Goal: Information Seeking & Learning: Understand process/instructions

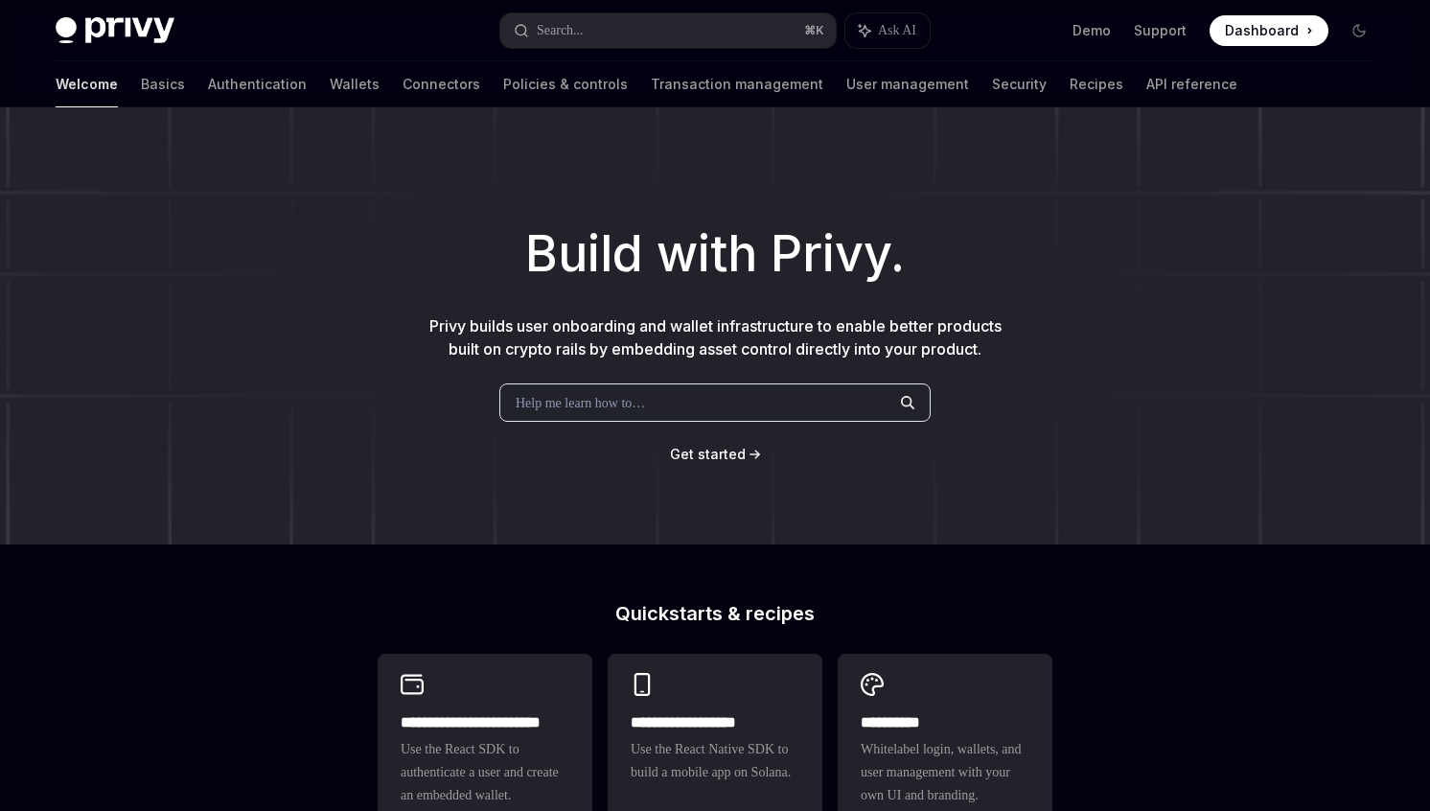
scroll to position [271, 0]
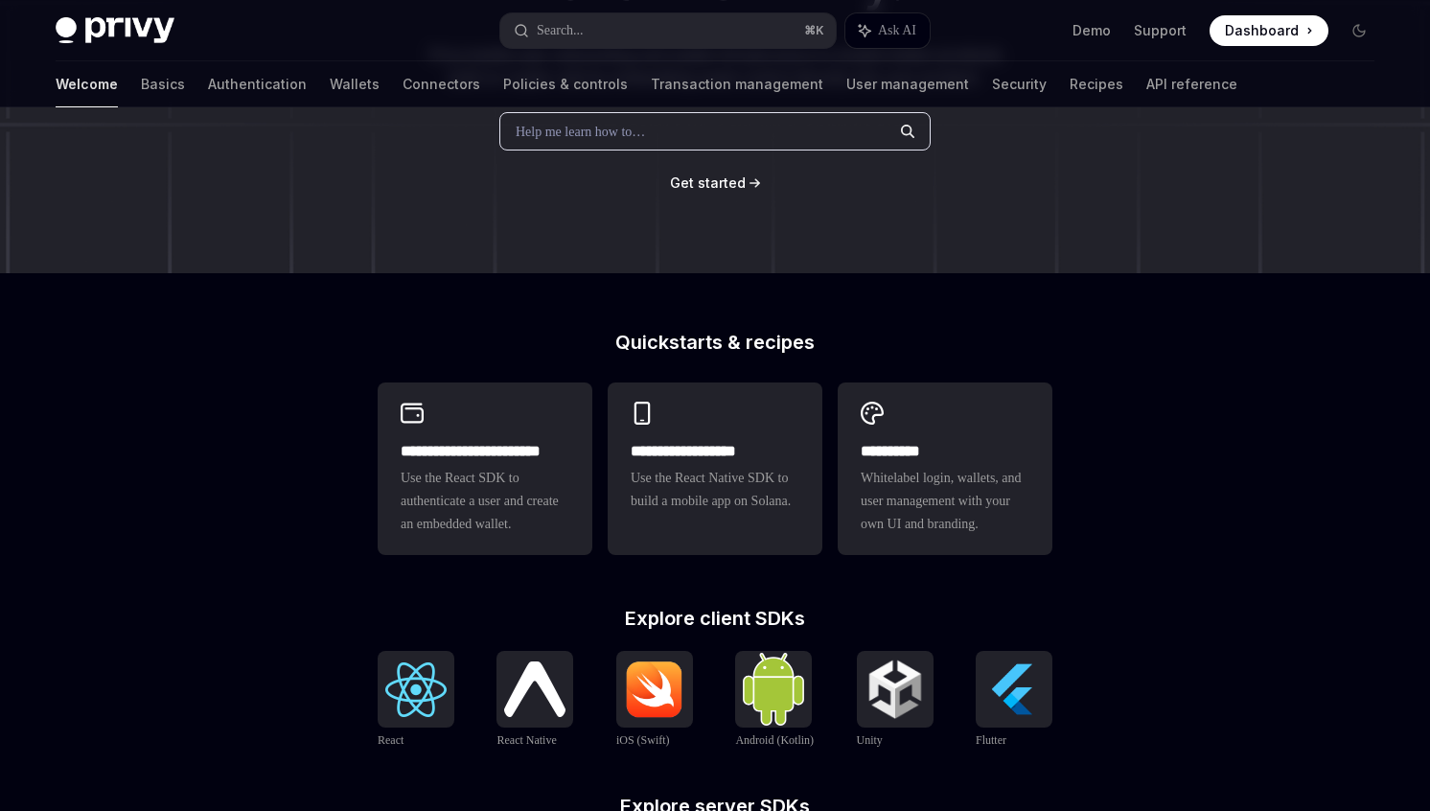
click at [463, 522] on span "Use the React SDK to authenticate a user and create an embedded wallet." at bounding box center [485, 501] width 169 height 69
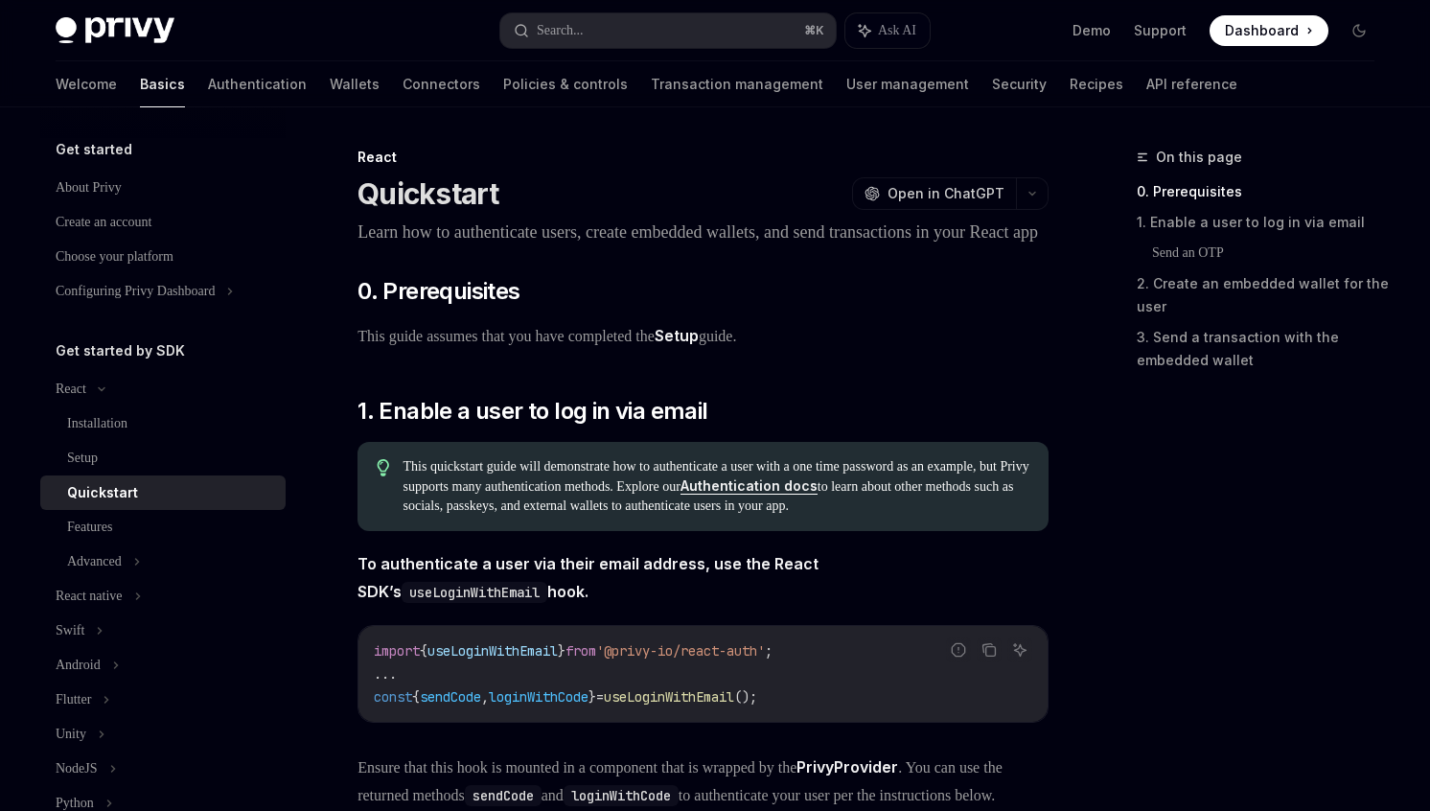
click at [699, 346] on link "Setup" at bounding box center [677, 336] width 44 height 20
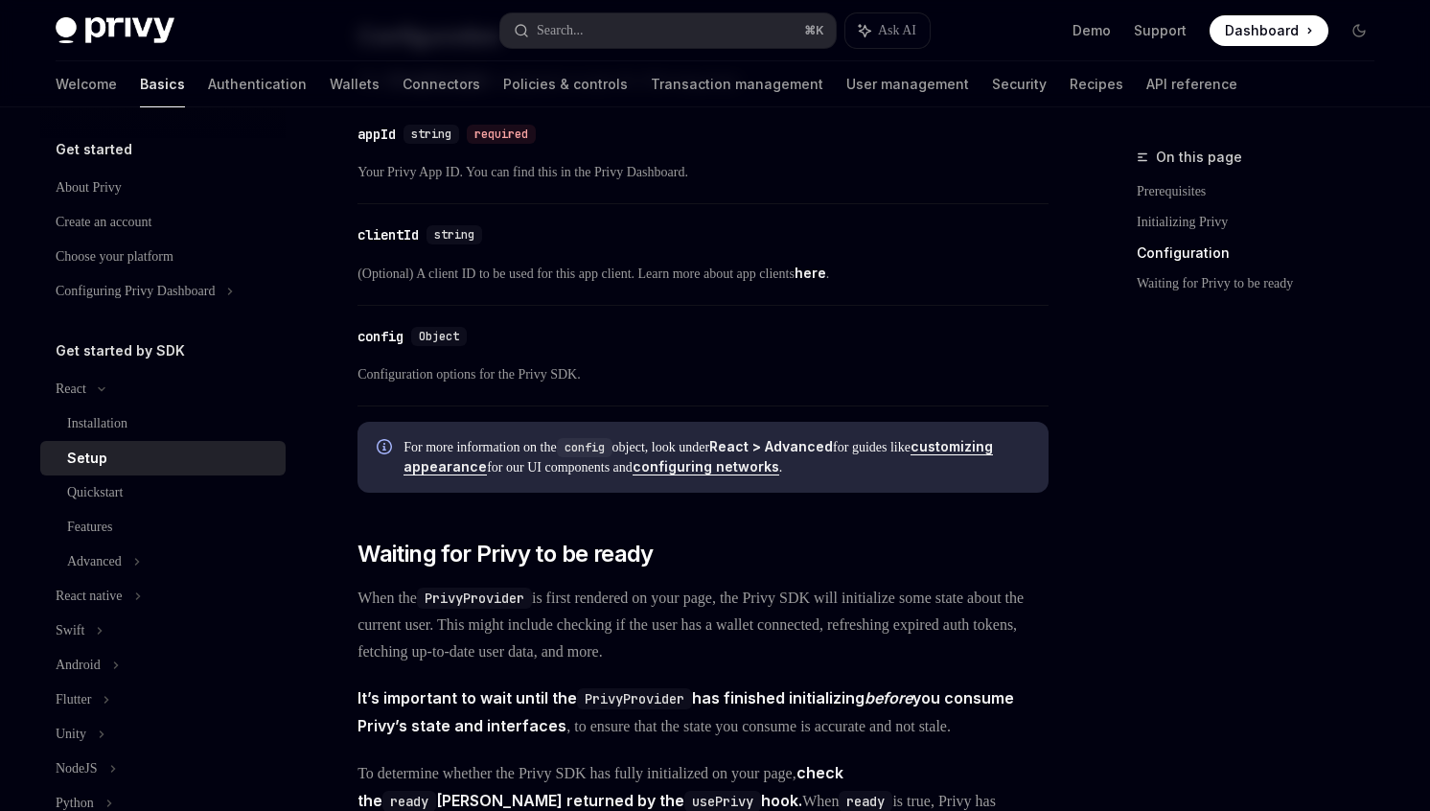
scroll to position [1416, 0]
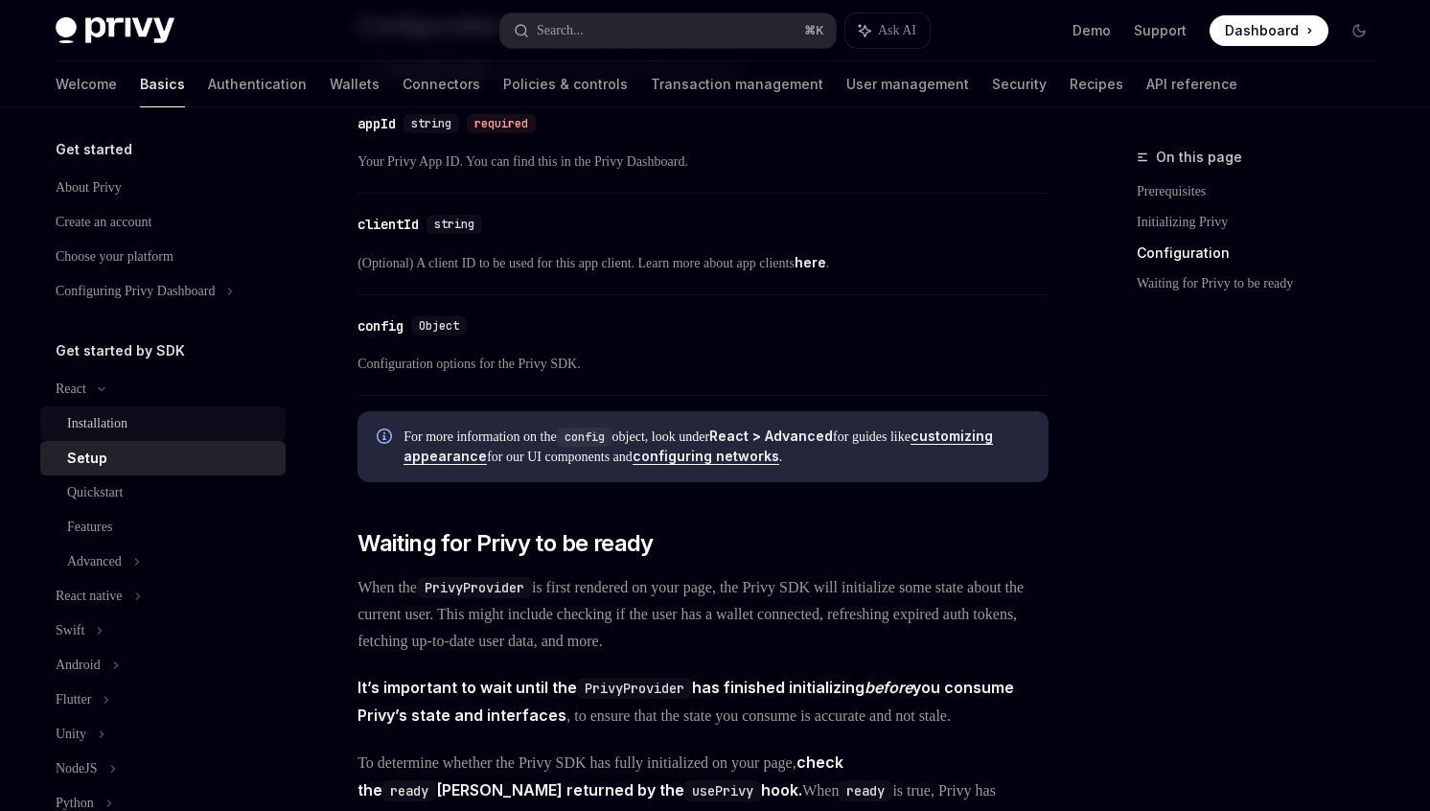
click at [137, 426] on div "Installation" at bounding box center [170, 423] width 207 height 23
type textarea "*"
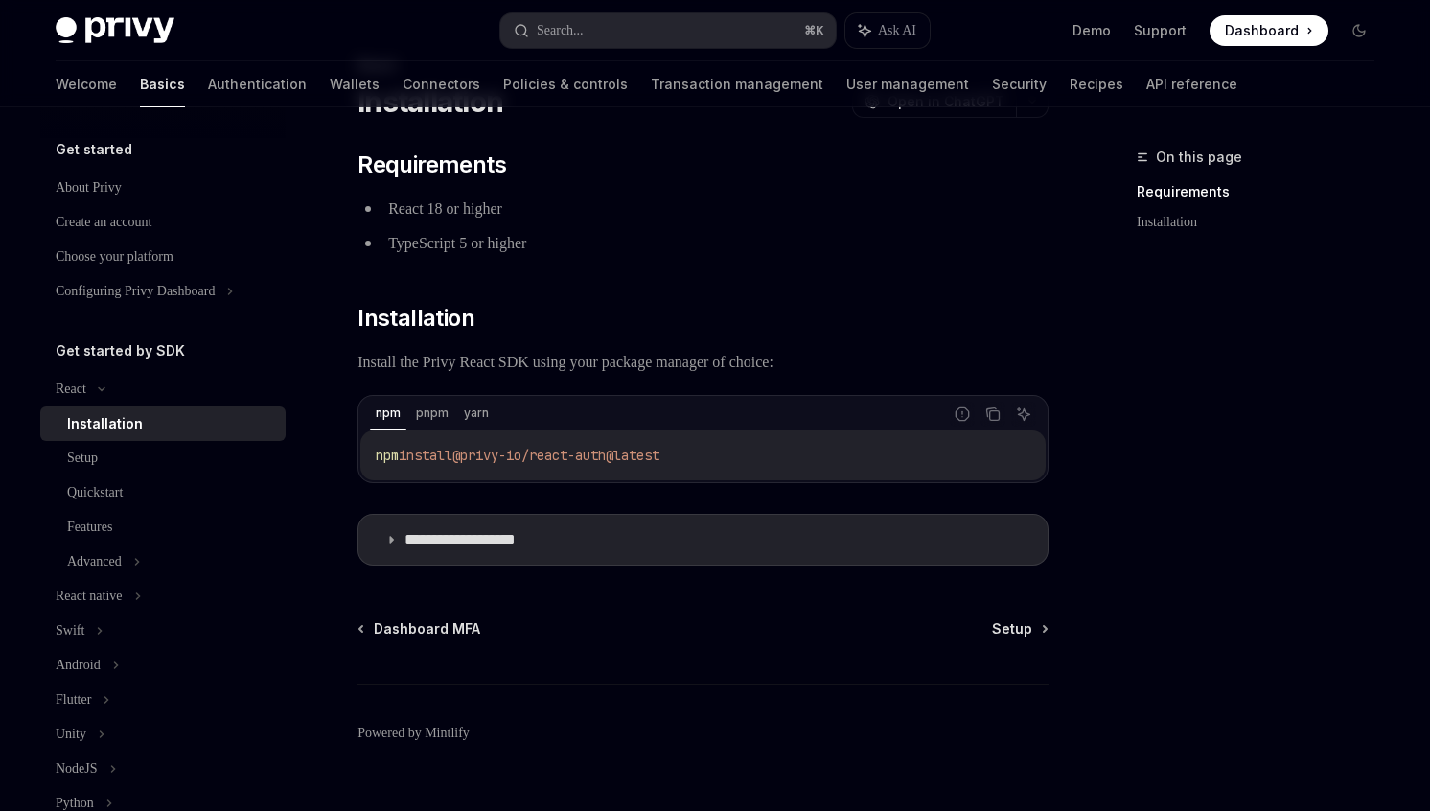
scroll to position [98, 0]
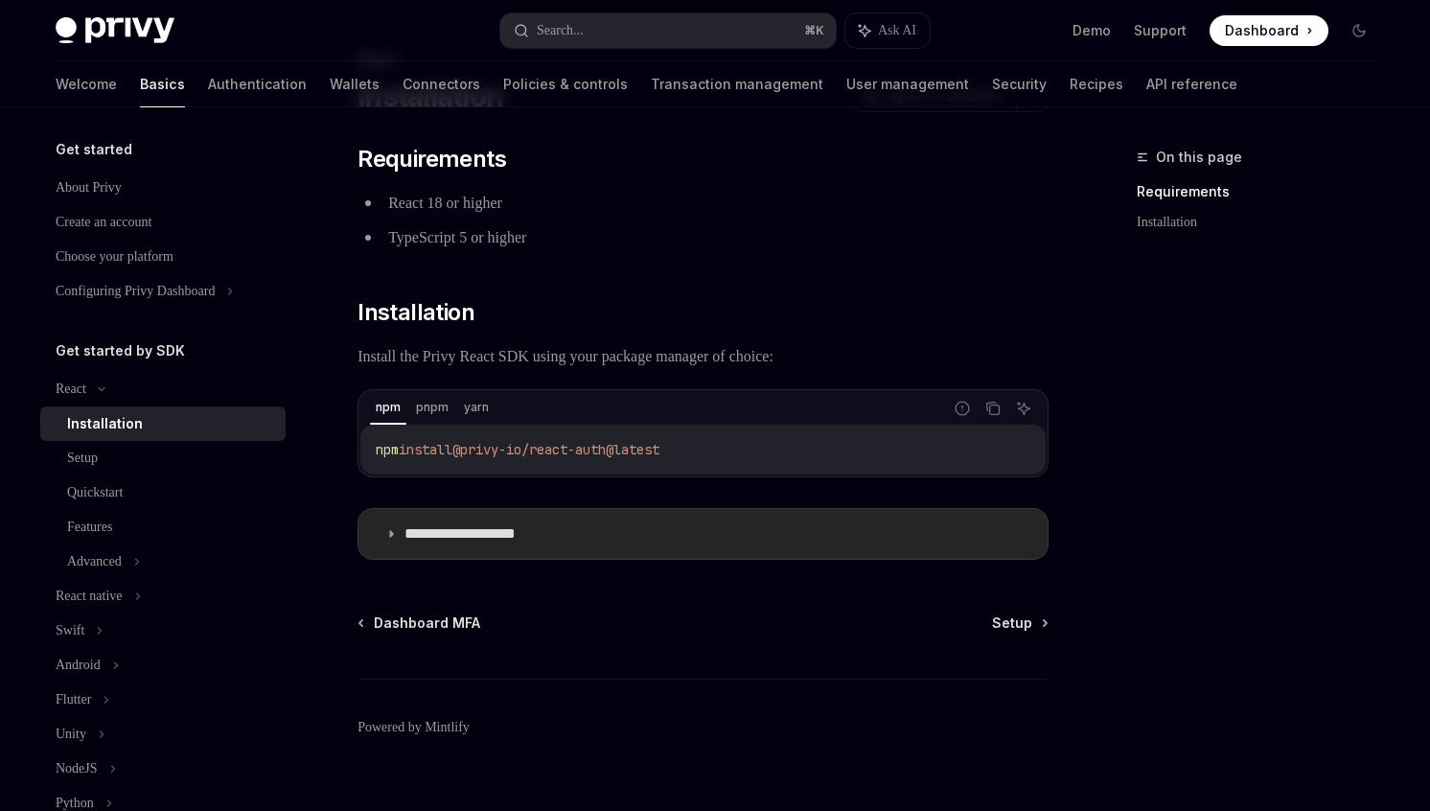
click at [483, 551] on summary "**********" at bounding box center [703, 534] width 689 height 50
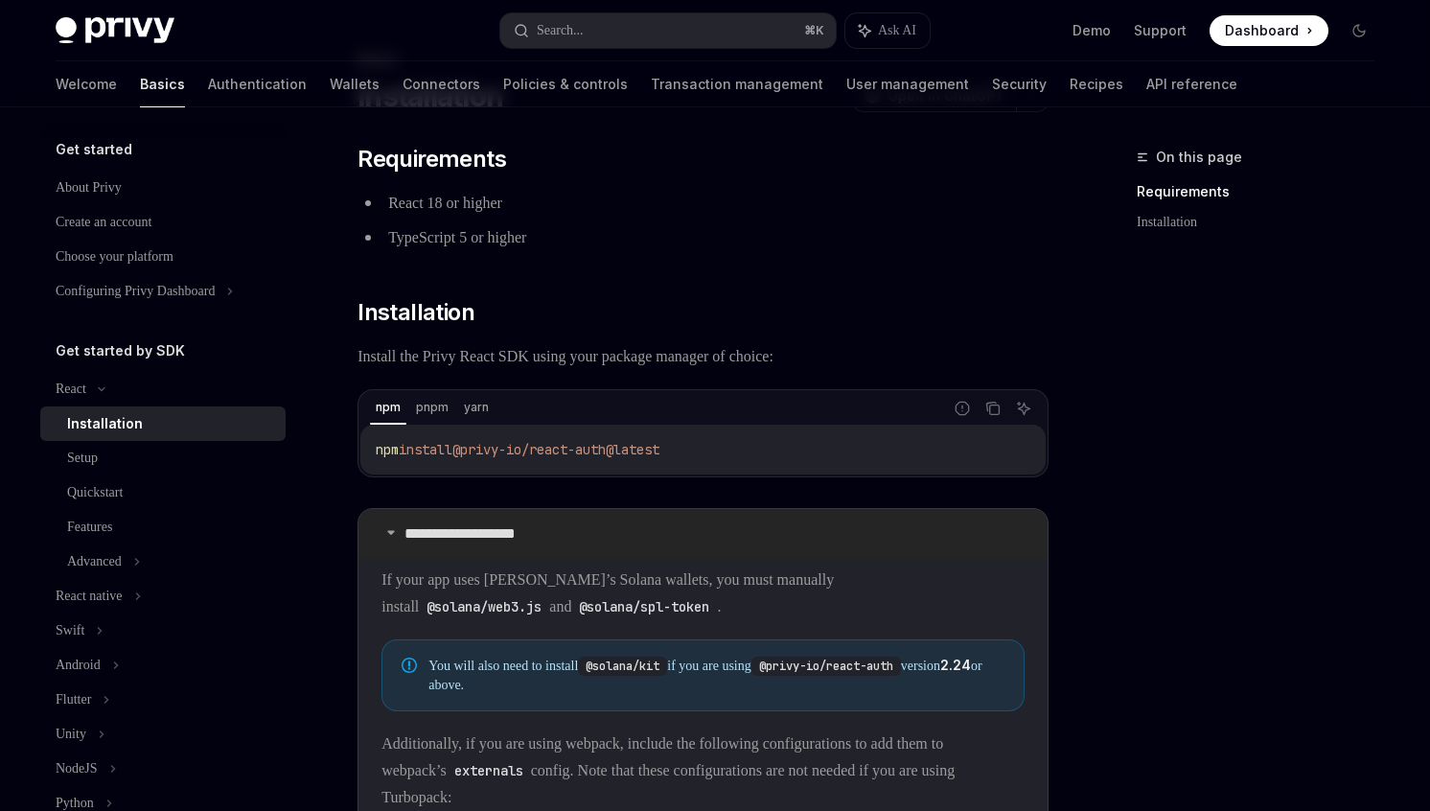
click at [483, 551] on summary "**********" at bounding box center [703, 534] width 689 height 50
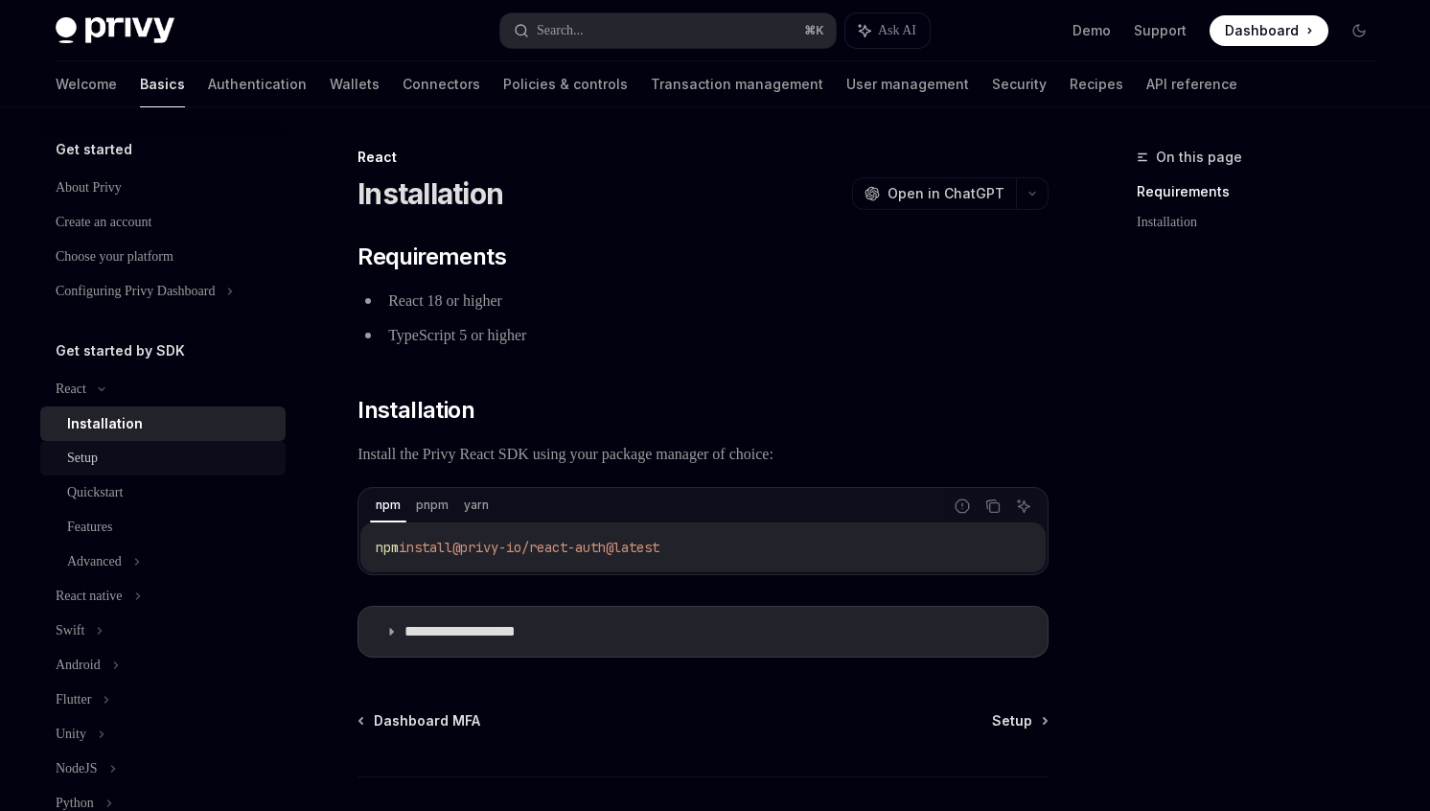
click at [74, 455] on div "Setup" at bounding box center [82, 458] width 31 height 23
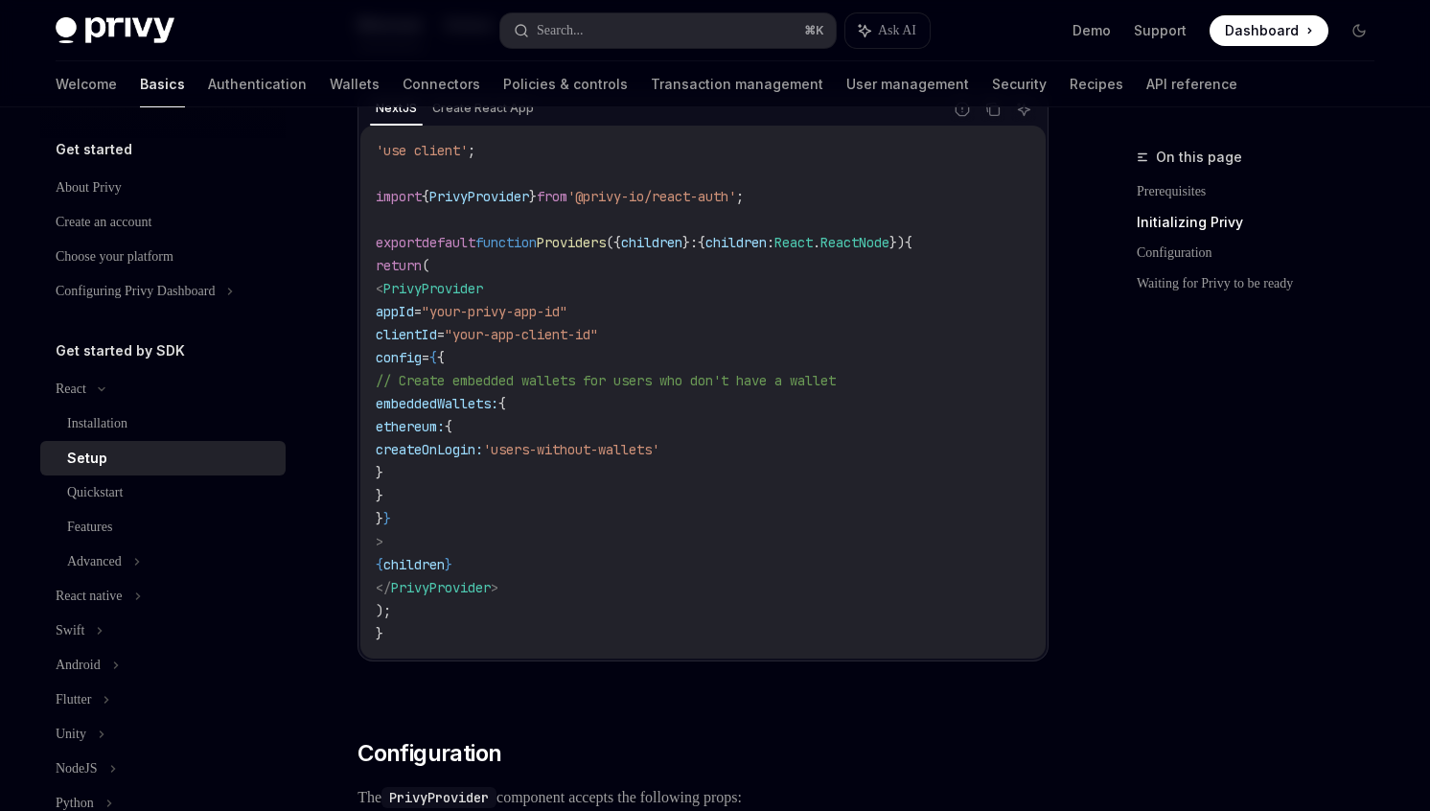
scroll to position [672, 0]
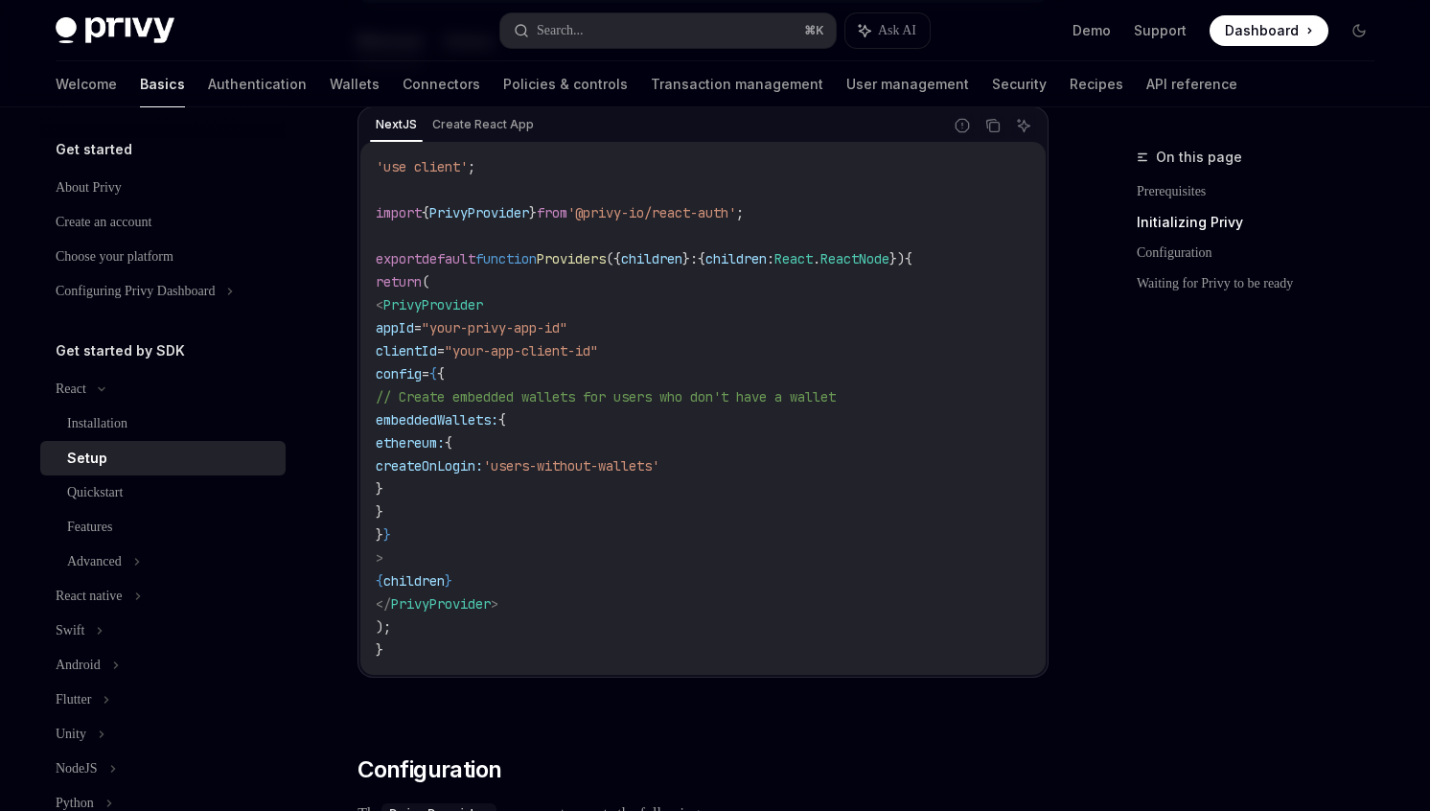
click at [593, 254] on span "Providers" at bounding box center [571, 258] width 69 height 17
copy span "Providers"
click at [593, 254] on span "Providers" at bounding box center [571, 258] width 69 height 17
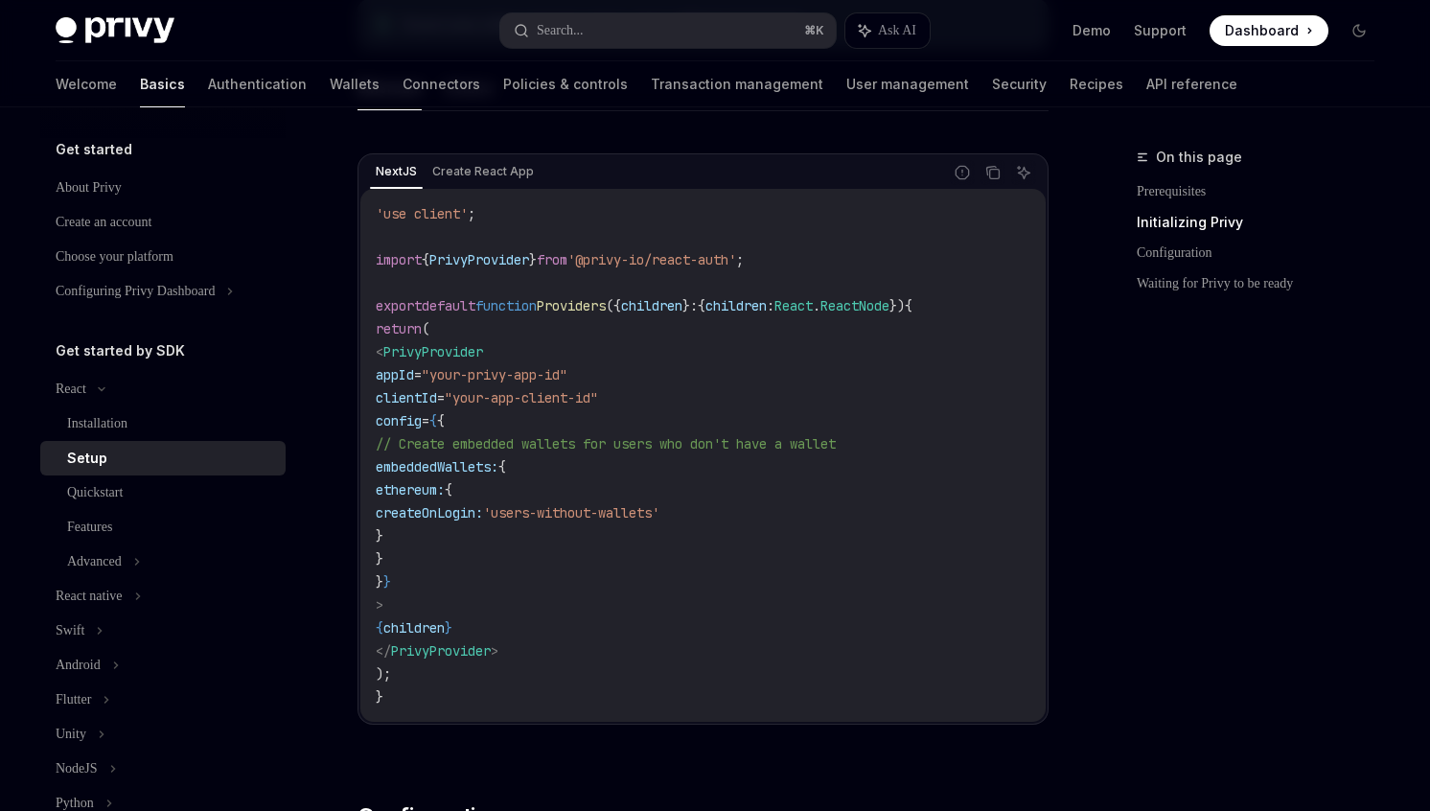
scroll to position [612, 0]
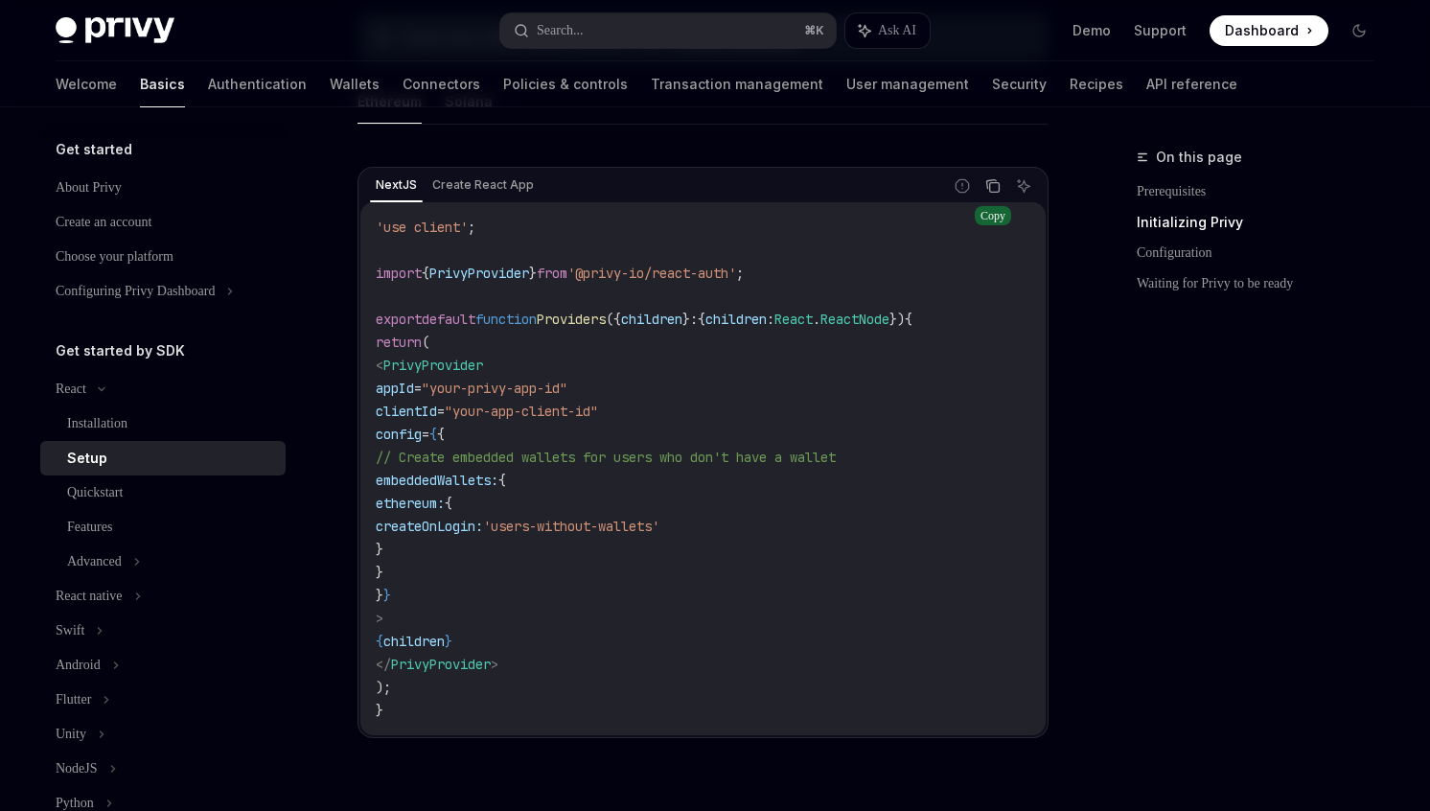
click at [991, 188] on icon "Copy the contents from the code block" at bounding box center [995, 188] width 10 height 10
click at [154, 432] on div "Installation" at bounding box center [170, 423] width 207 height 23
type textarea "*"
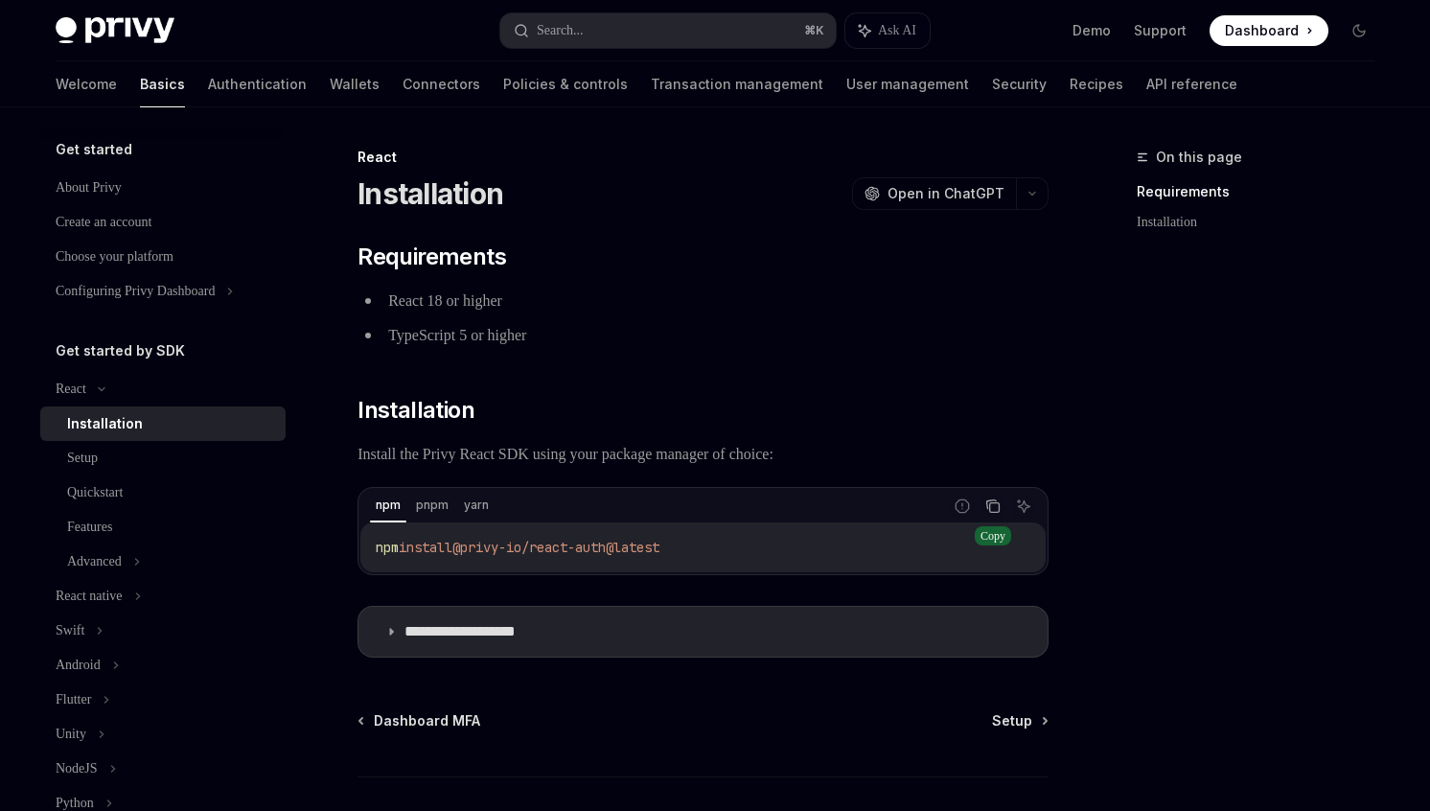
click at [987, 507] on icon "Copy the contents from the code block" at bounding box center [992, 504] width 10 height 9
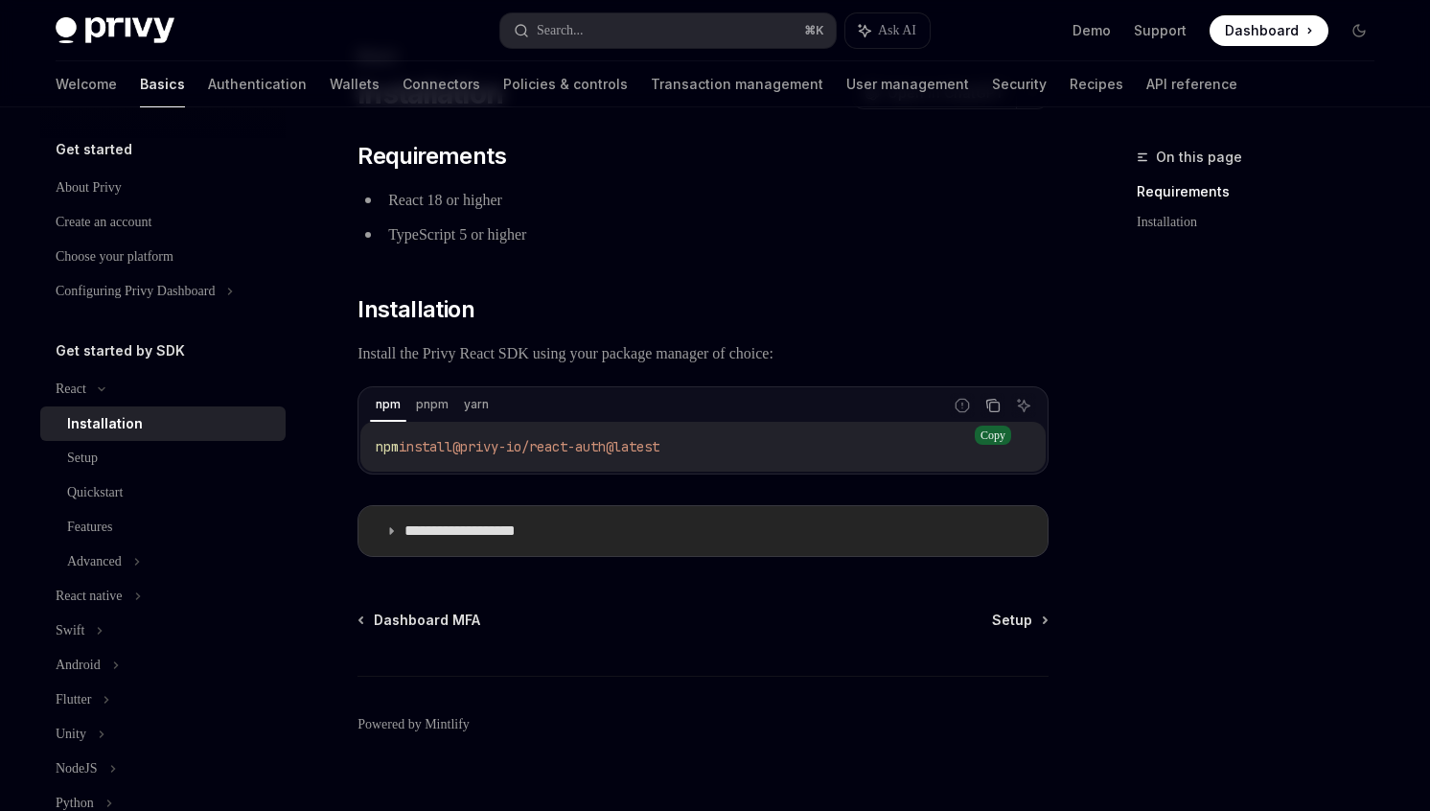
scroll to position [121, 0]
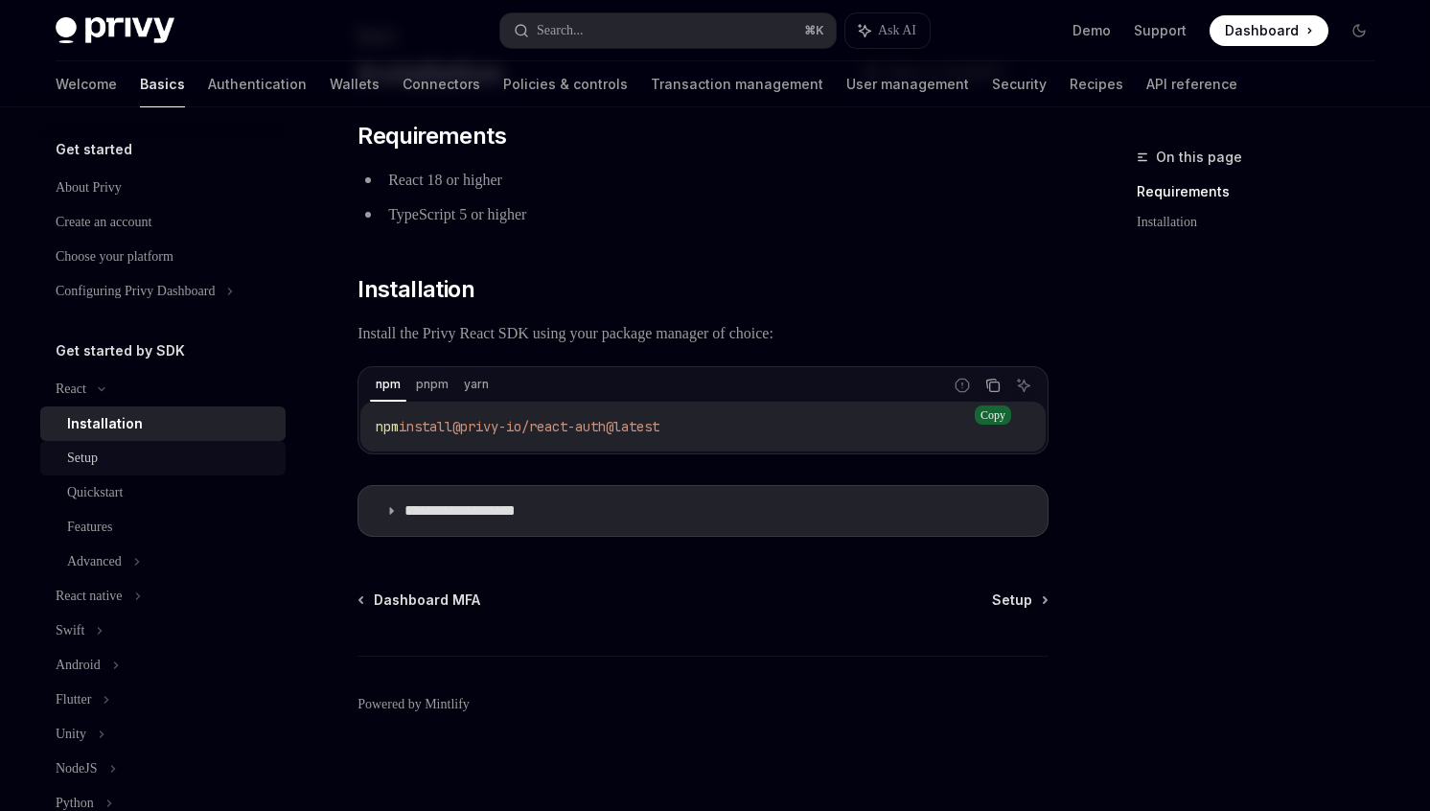
click at [190, 465] on div "Setup" at bounding box center [170, 458] width 207 height 23
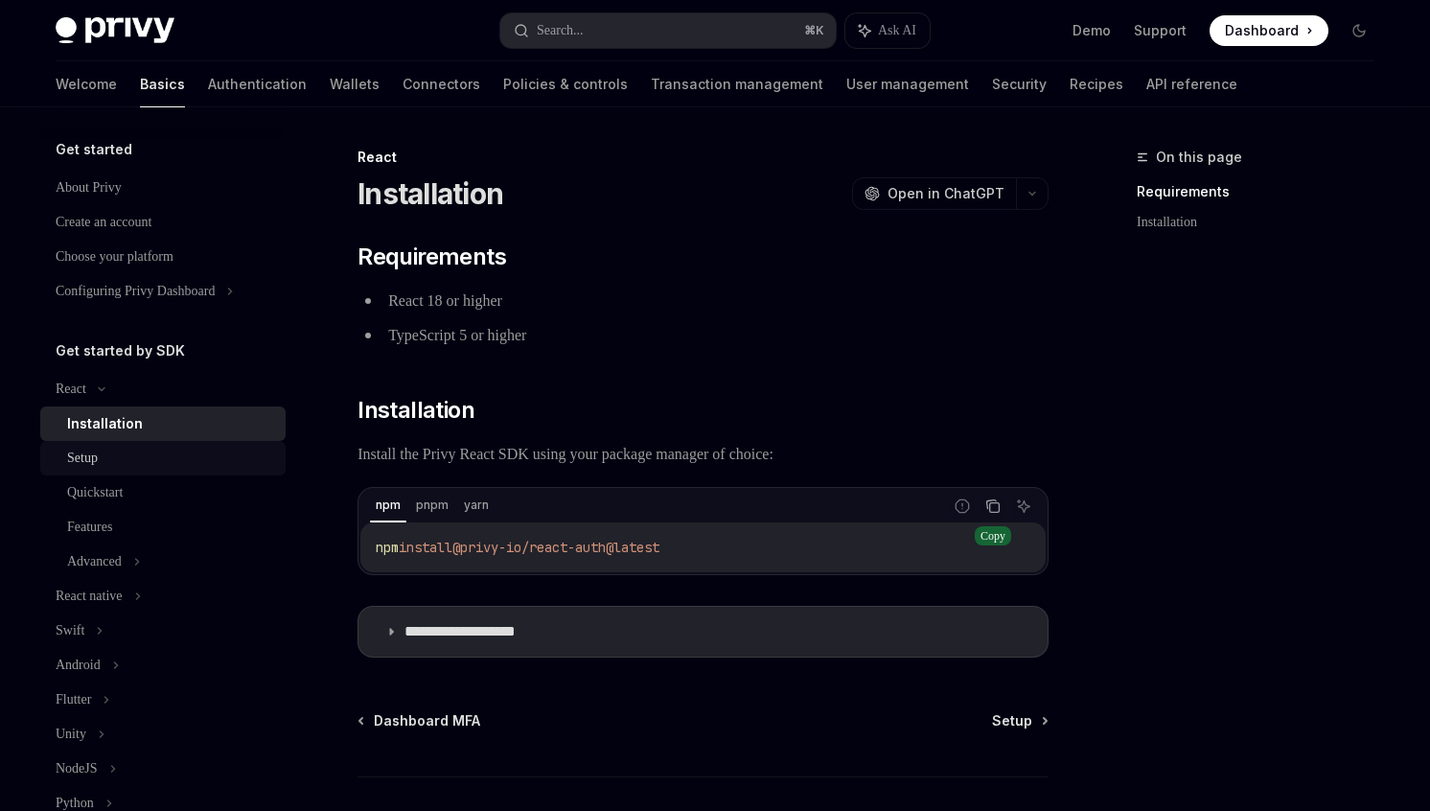
click at [190, 465] on div "Setup" at bounding box center [170, 458] width 207 height 23
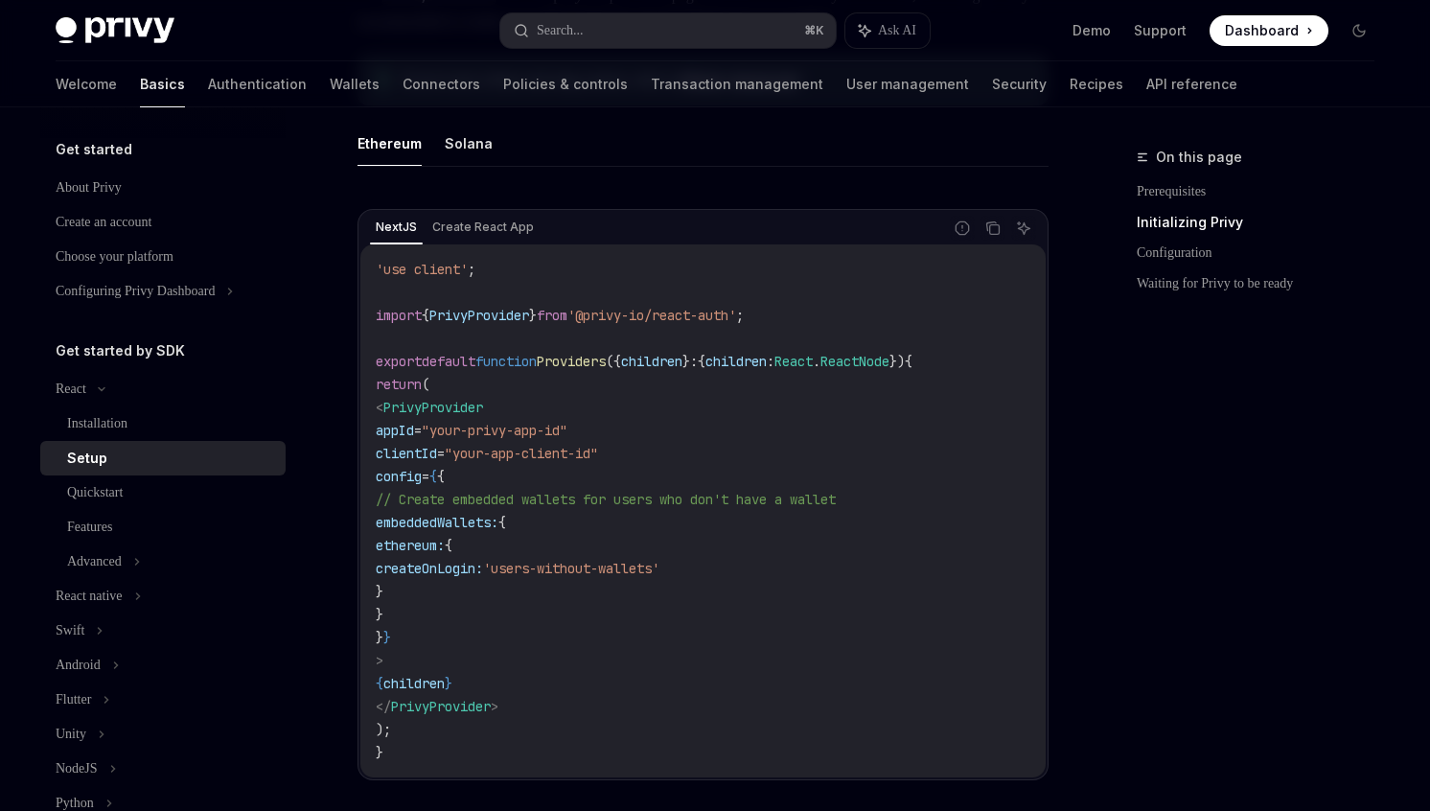
scroll to position [578, 0]
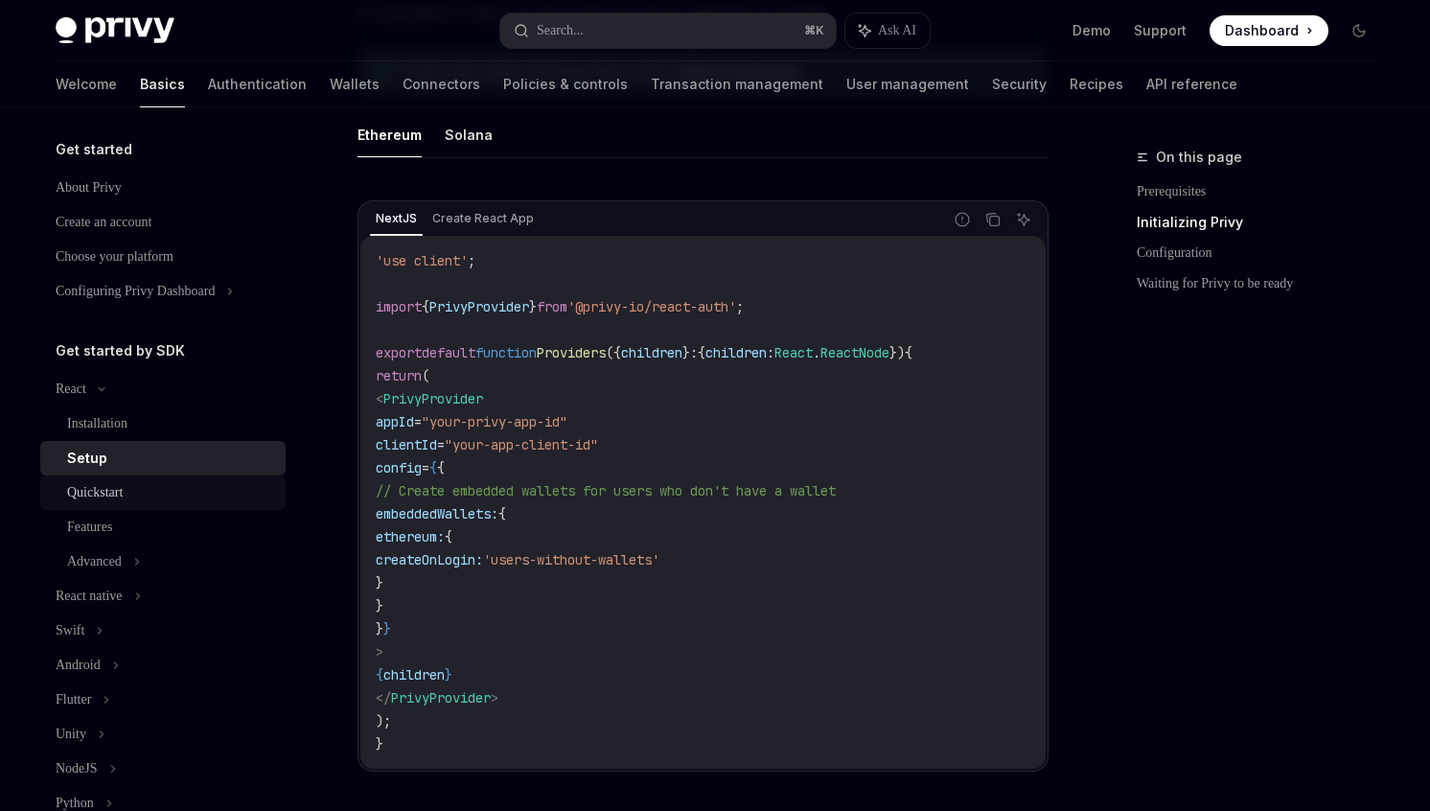
click at [121, 495] on div "Quickstart" at bounding box center [95, 492] width 56 height 23
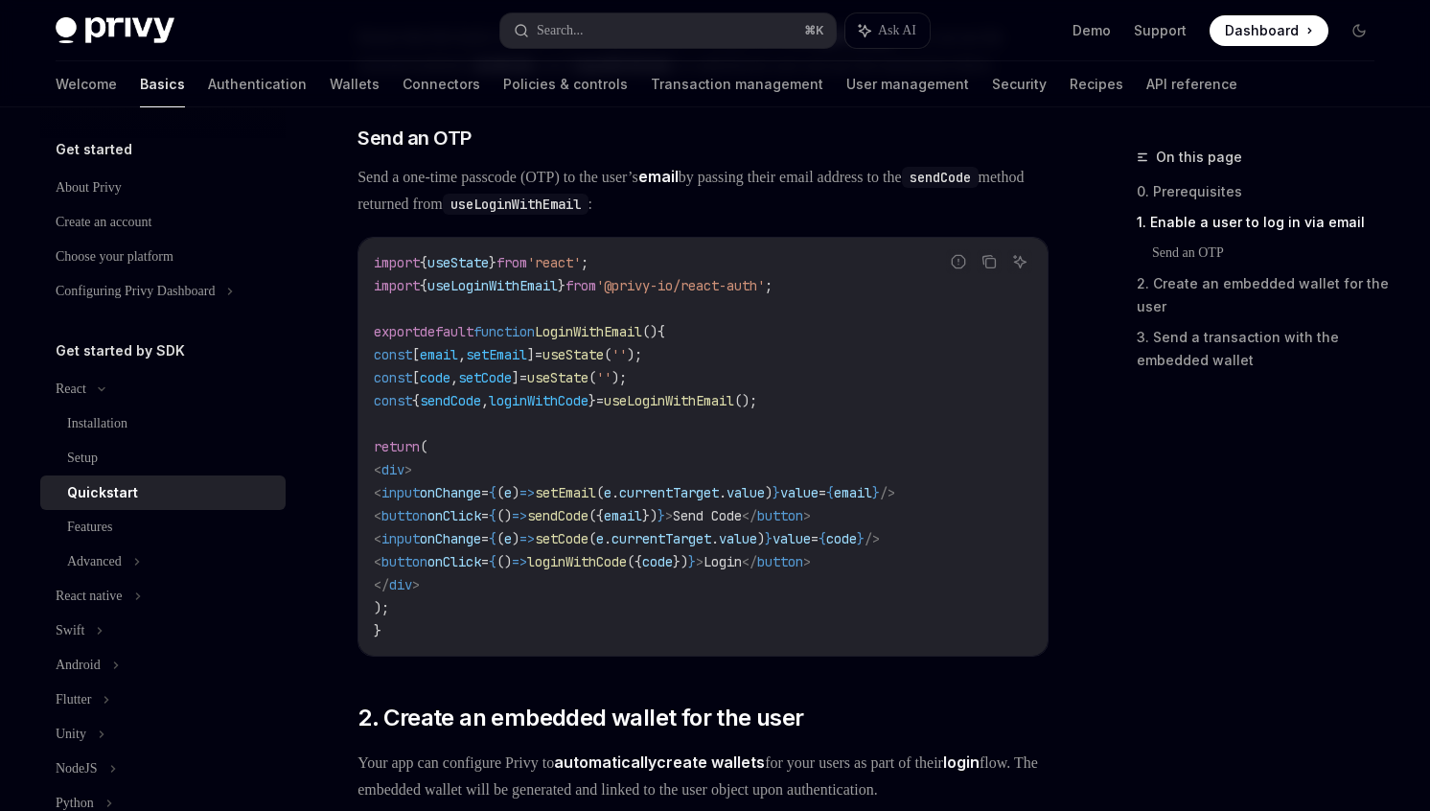
scroll to position [744, 0]
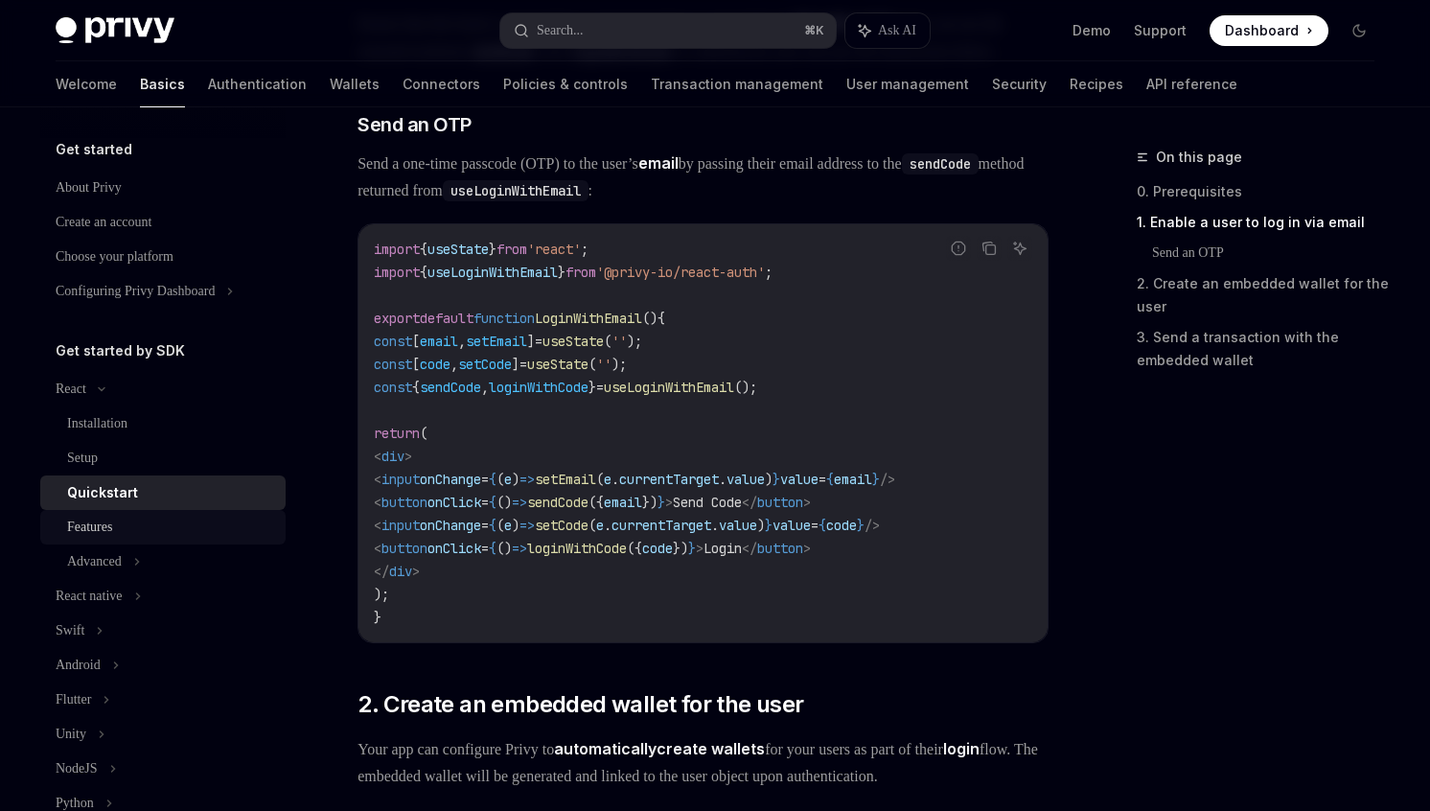
click at [160, 519] on div "Features" at bounding box center [170, 527] width 207 height 23
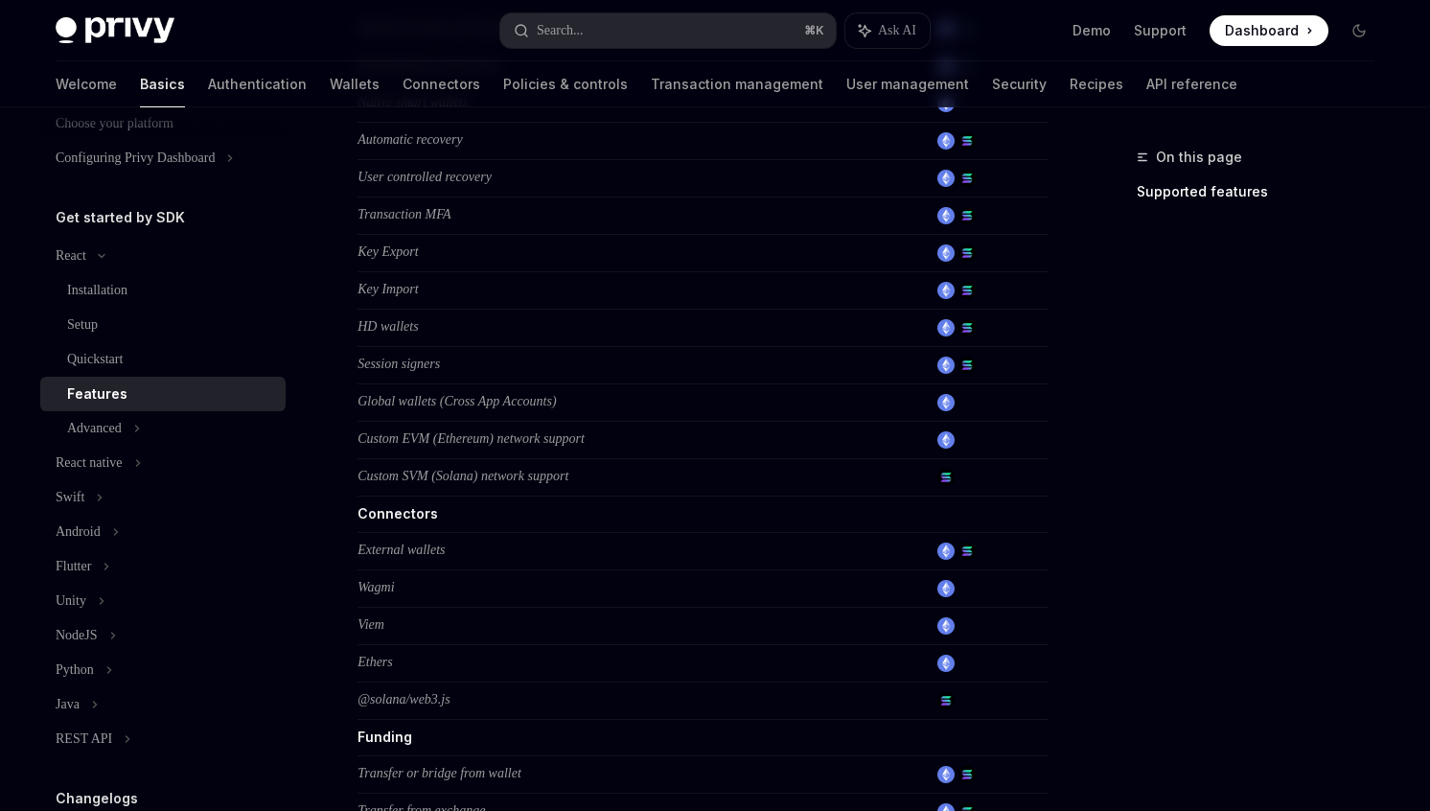
scroll to position [1229, 0]
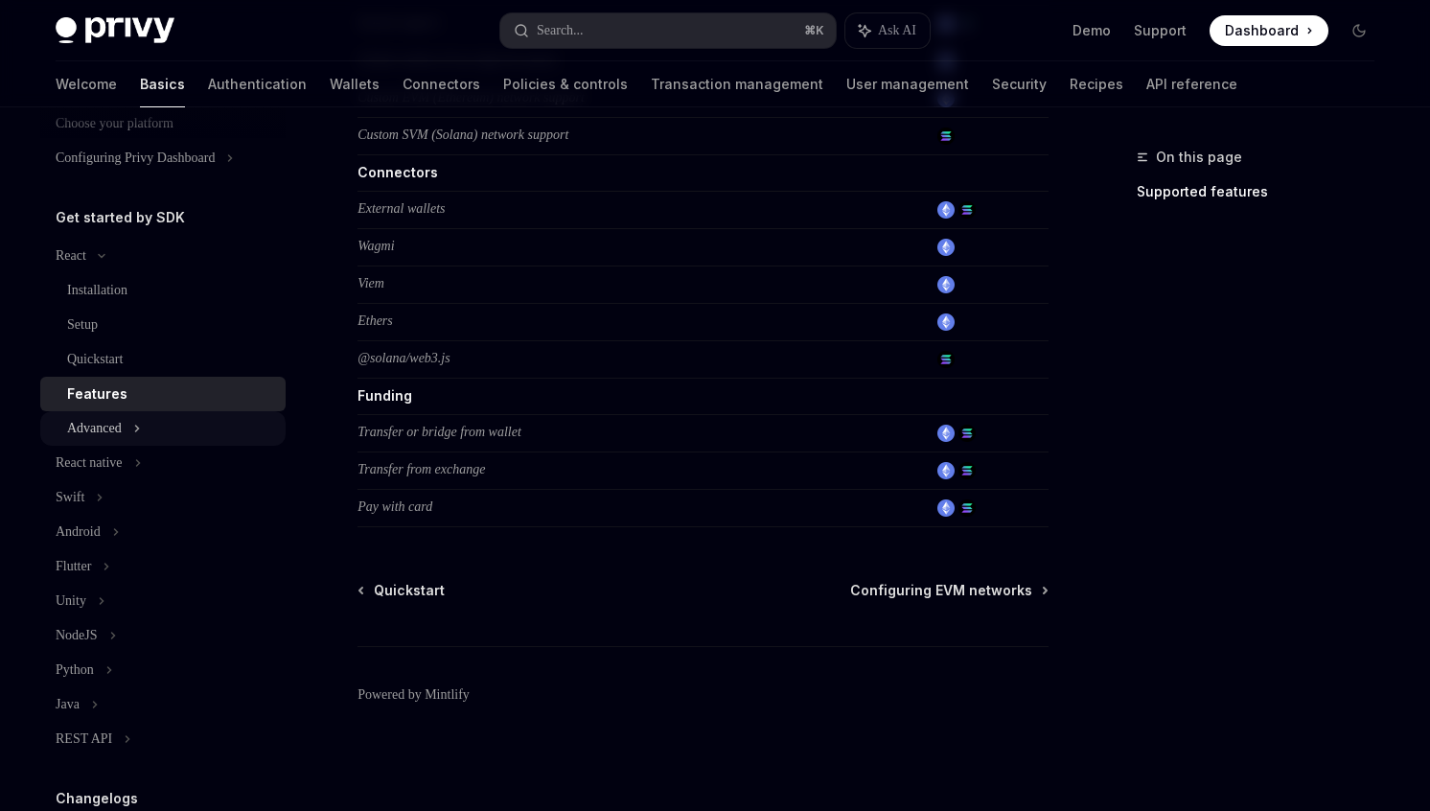
click at [80, 424] on div "Advanced" at bounding box center [94, 428] width 55 height 23
type textarea "*"
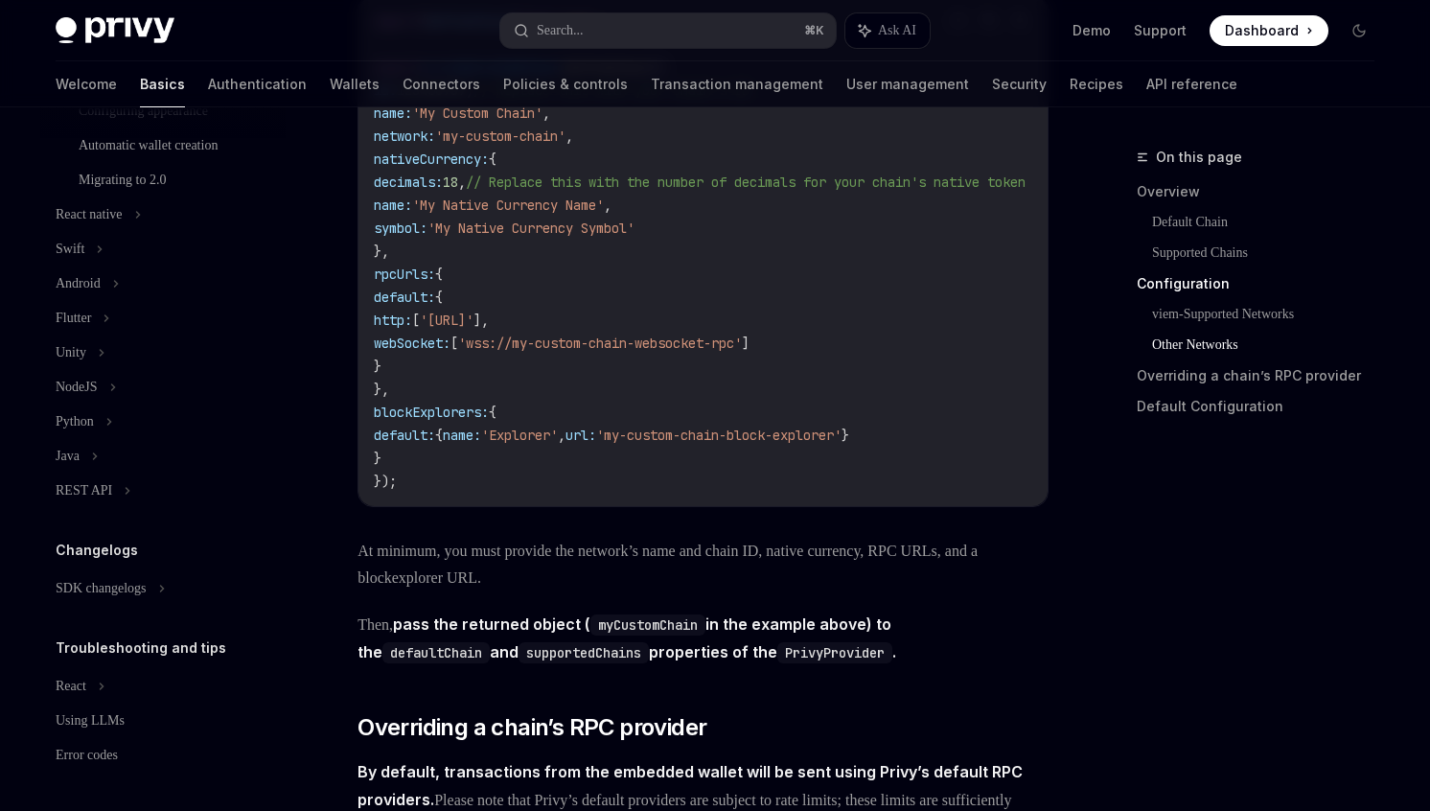
scroll to position [3339, 0]
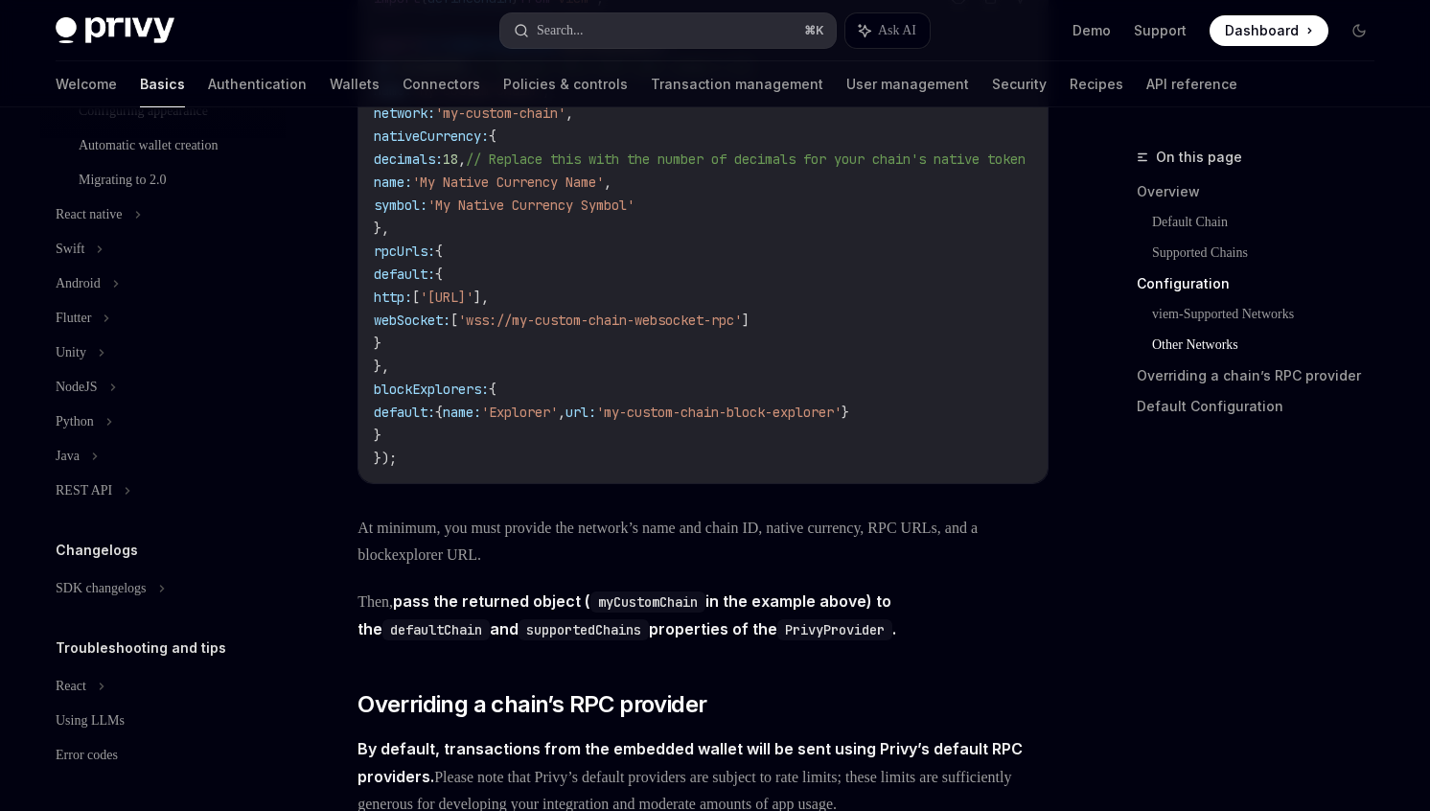
click at [626, 26] on button "Search... ⌘ K" at bounding box center [668, 30] width 336 height 35
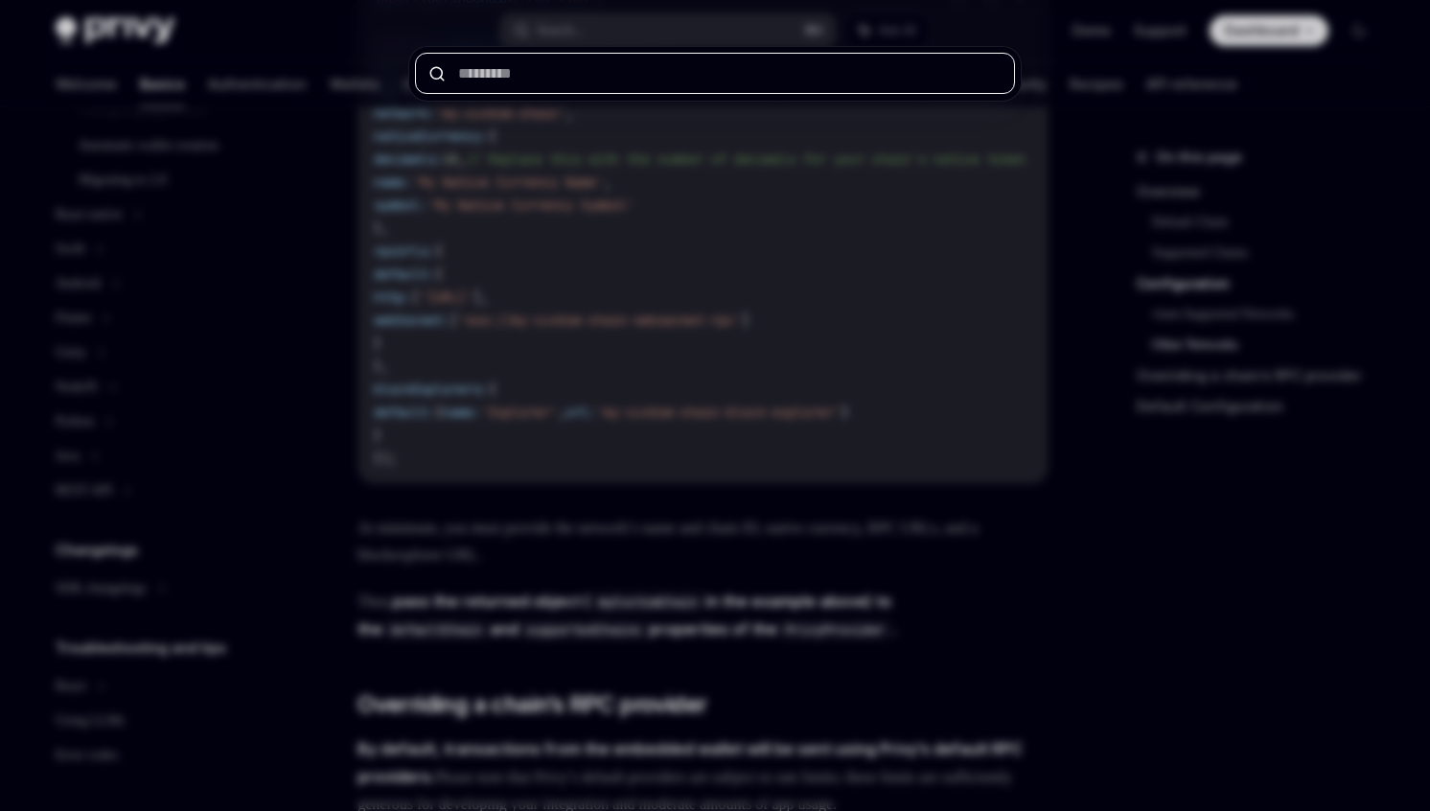
paste input "**********"
type input "**********"
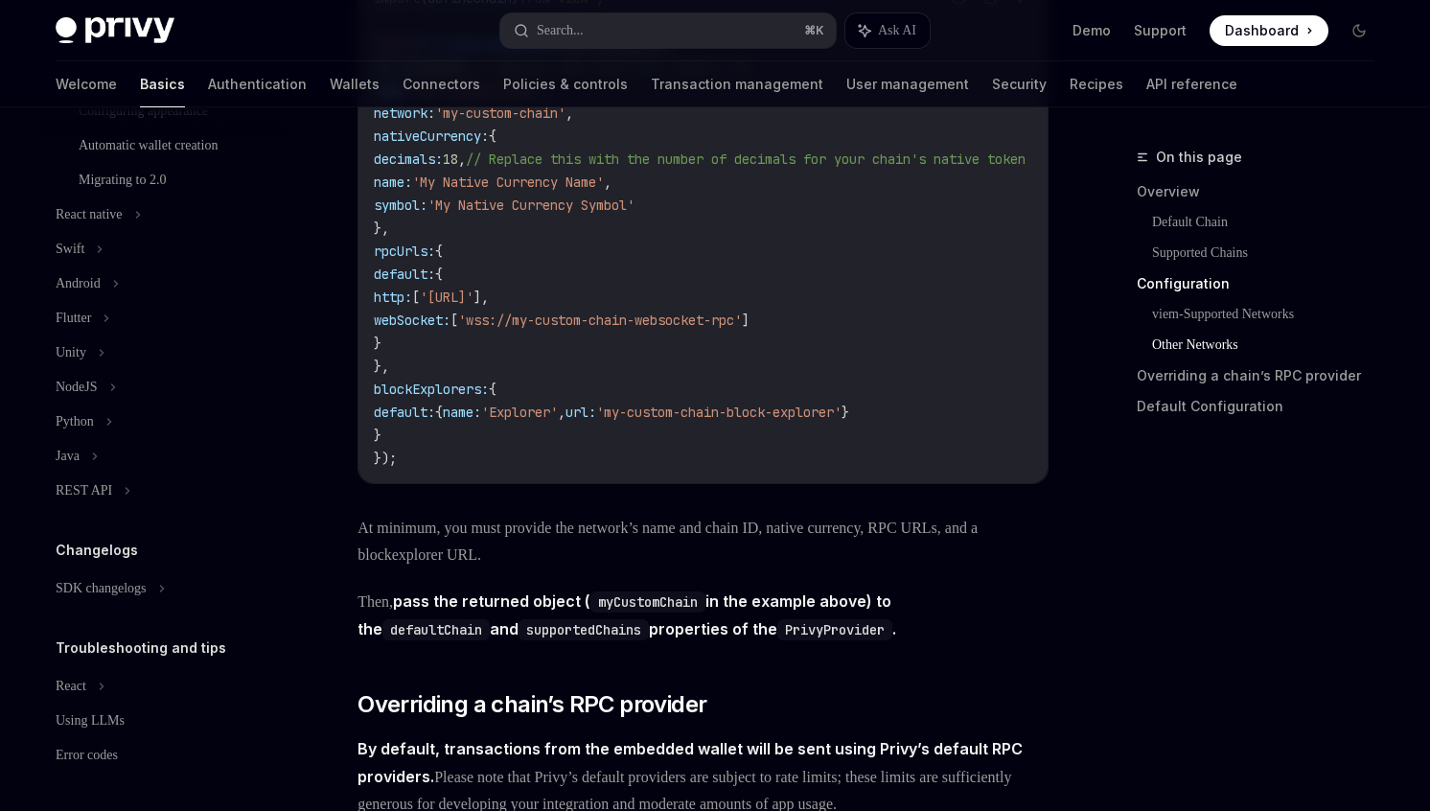
type textarea "*"
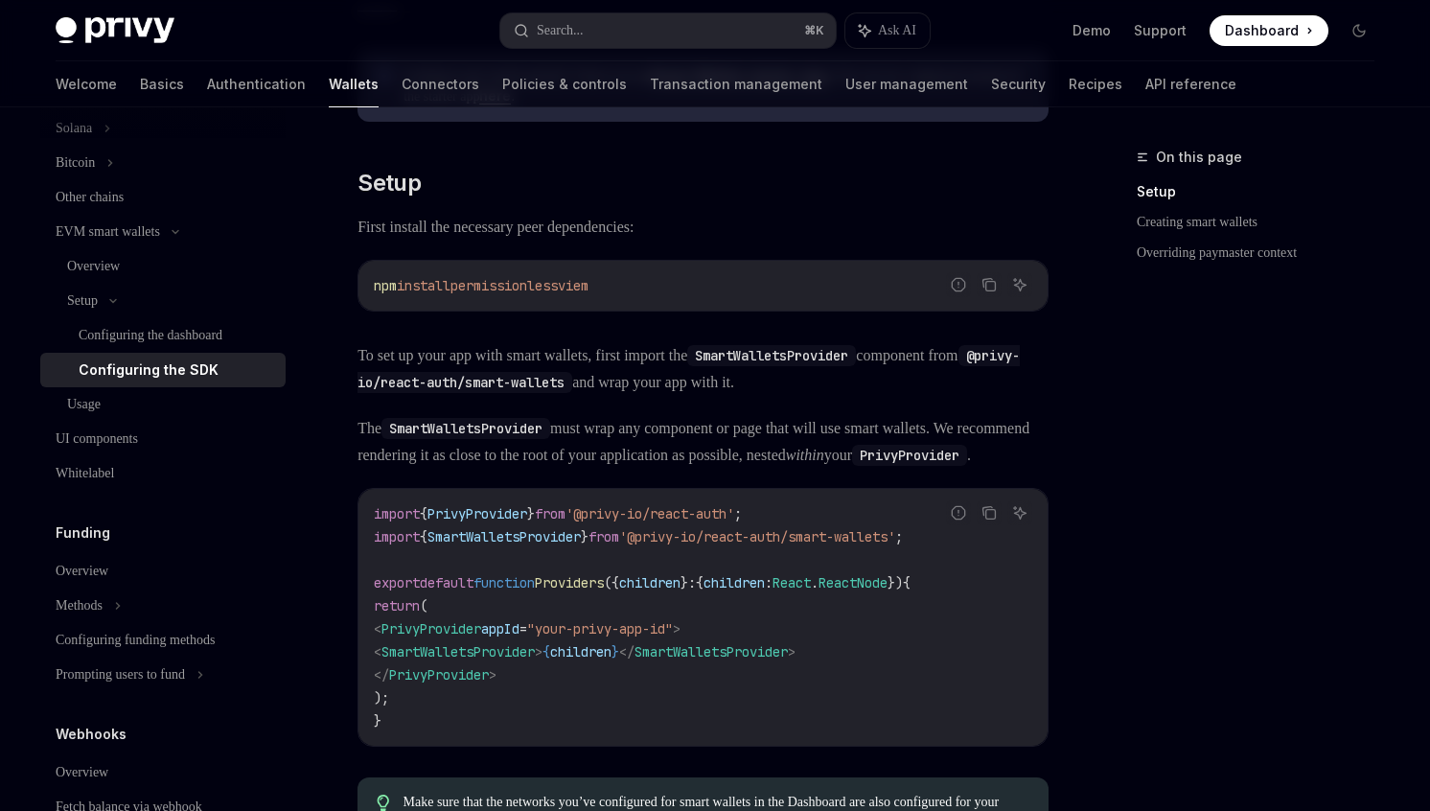
scroll to position [359, 0]
